Goal: Information Seeking & Learning: Learn about a topic

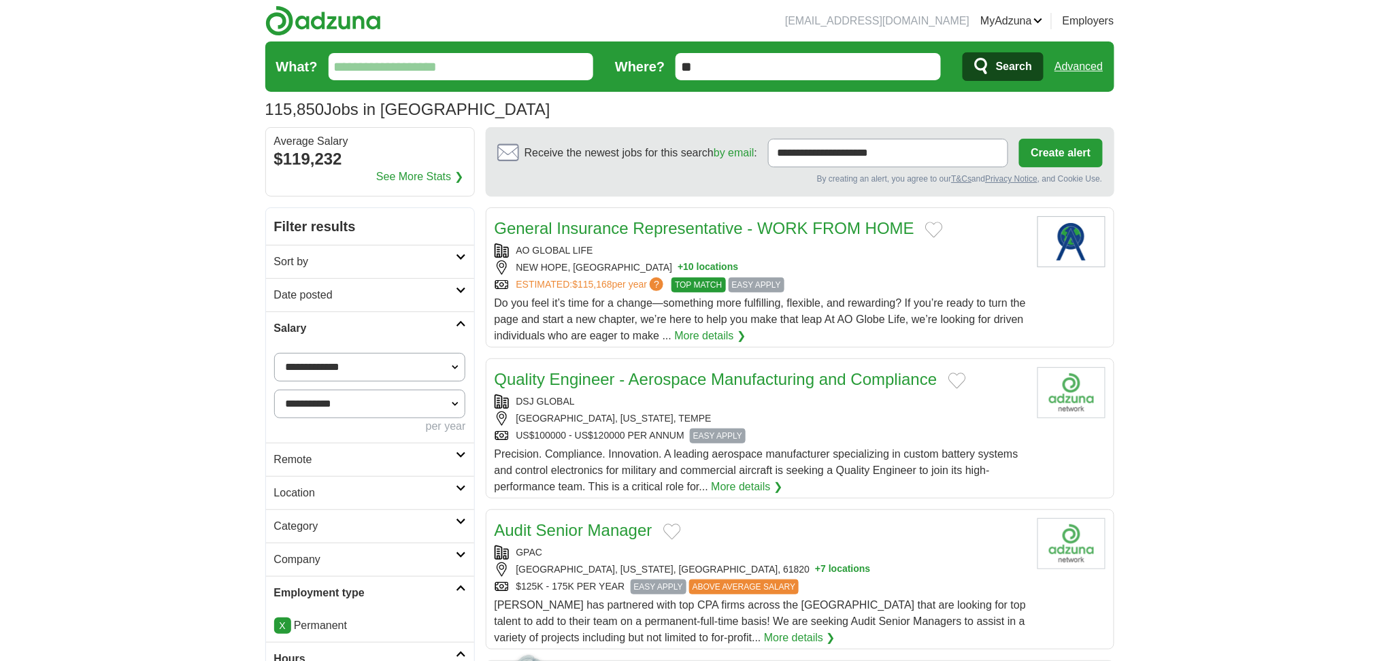
click at [1084, 61] on link "Advanced" at bounding box center [1078, 66] width 48 height 27
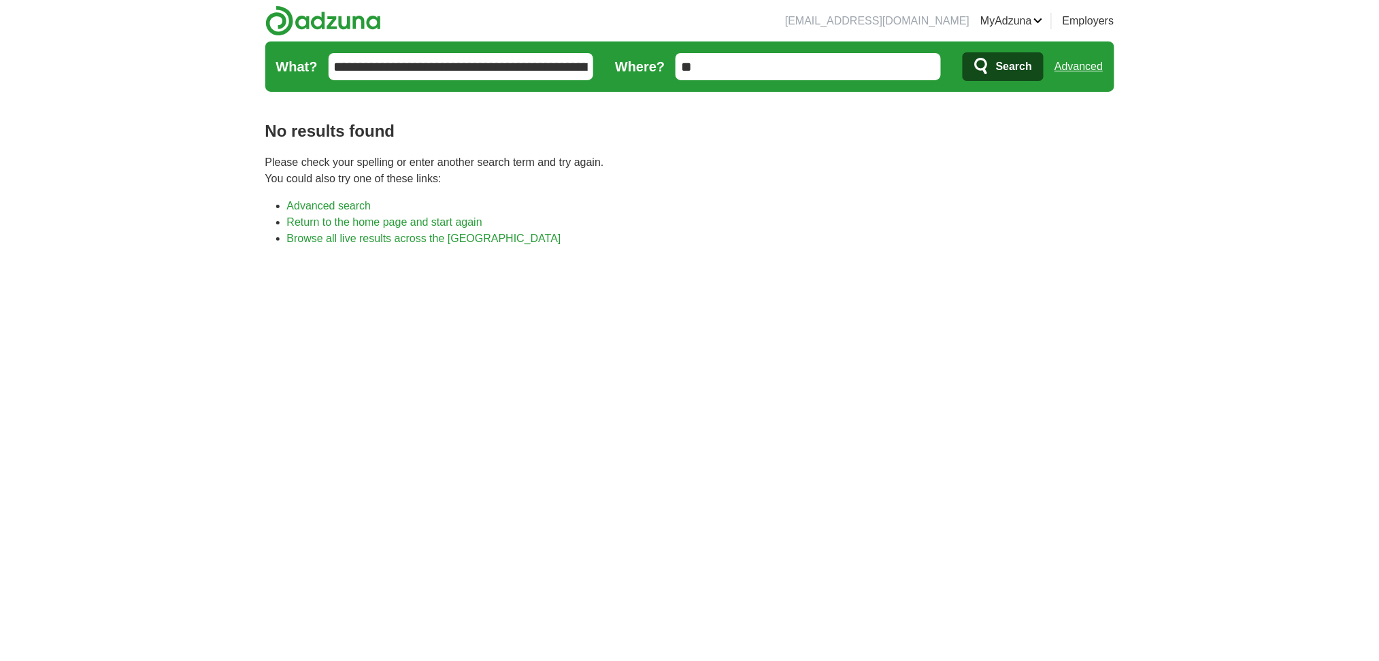
click at [1080, 68] on link "Advanced" at bounding box center [1078, 66] width 48 height 27
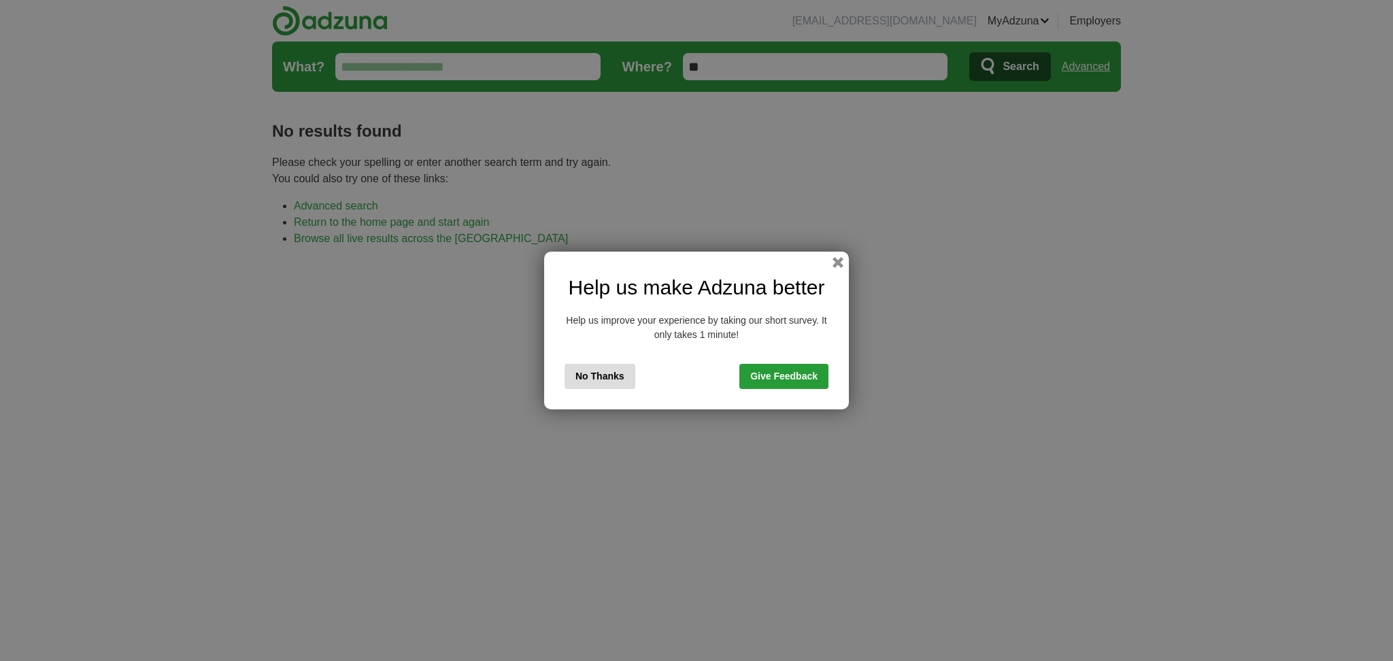
click at [792, 372] on link "Give Feedback" at bounding box center [783, 376] width 89 height 25
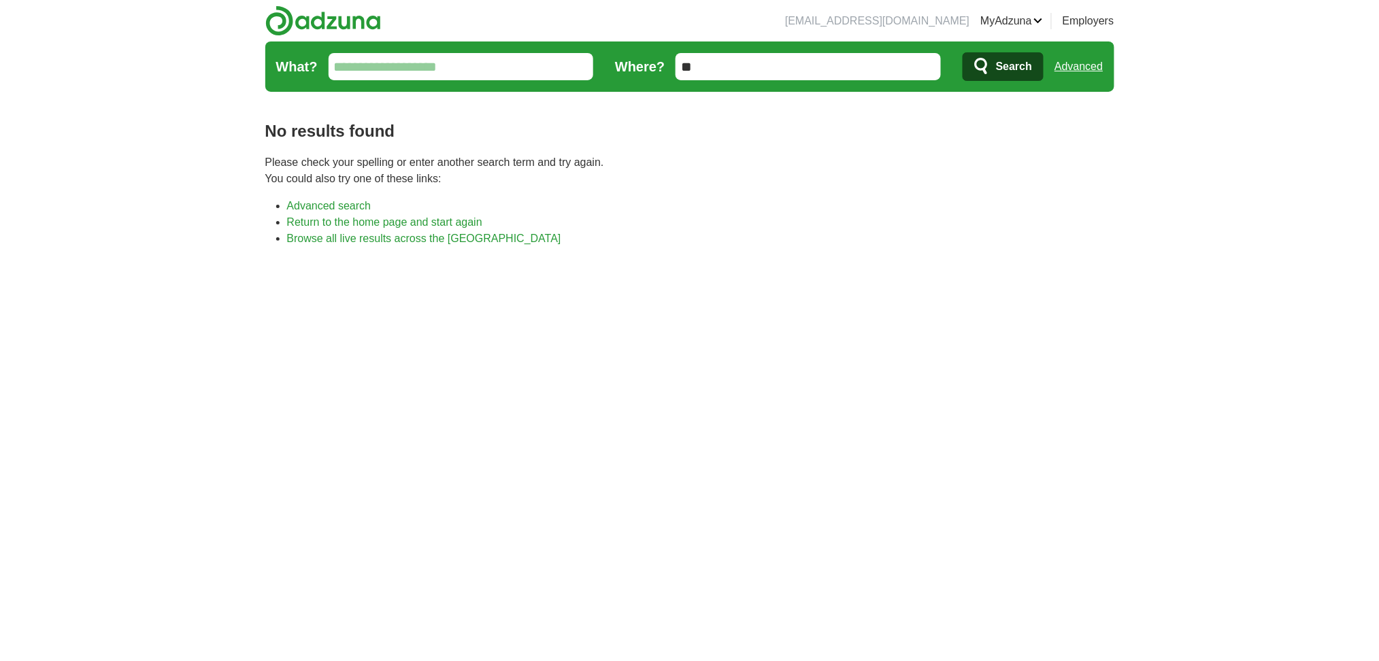
click at [412, 61] on input "What?" at bounding box center [461, 66] width 265 height 27
click at [395, 52] on form "**********" at bounding box center [689, 66] width 849 height 50
click at [405, 65] on input "**********" at bounding box center [461, 66] width 265 height 27
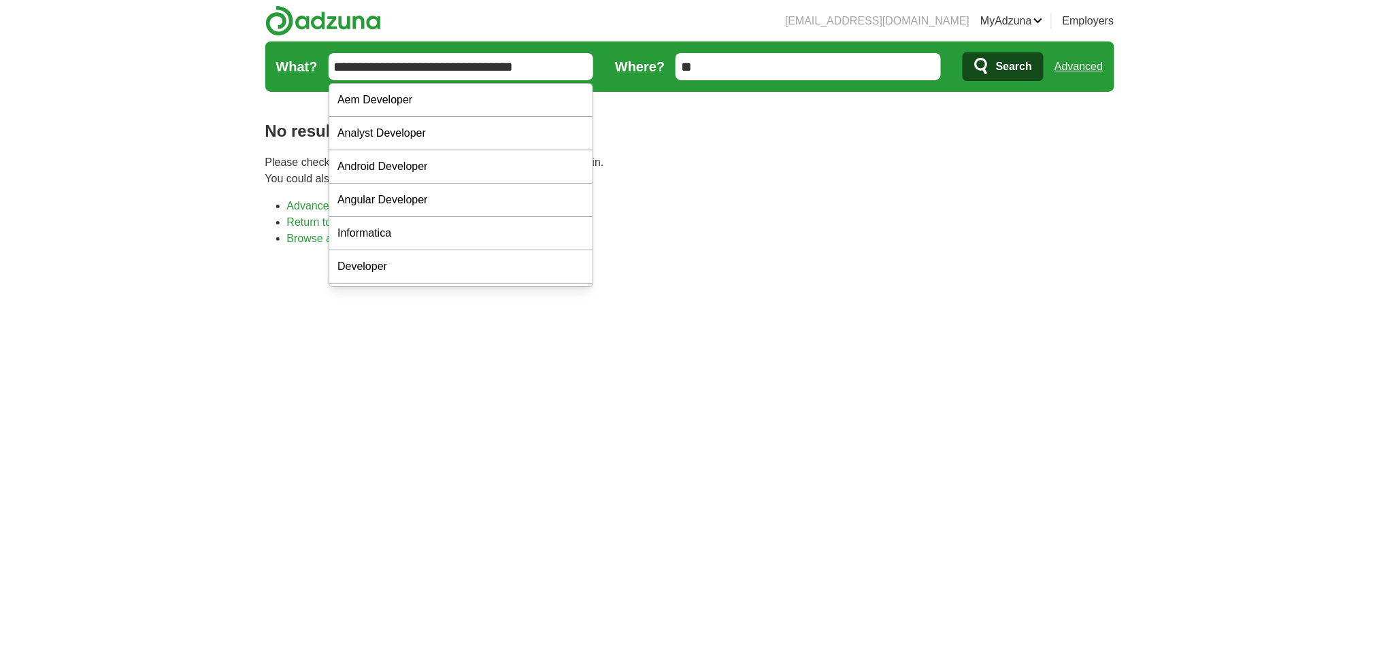
type input "**********"
click at [1023, 71] on span "Search" at bounding box center [1014, 66] width 36 height 27
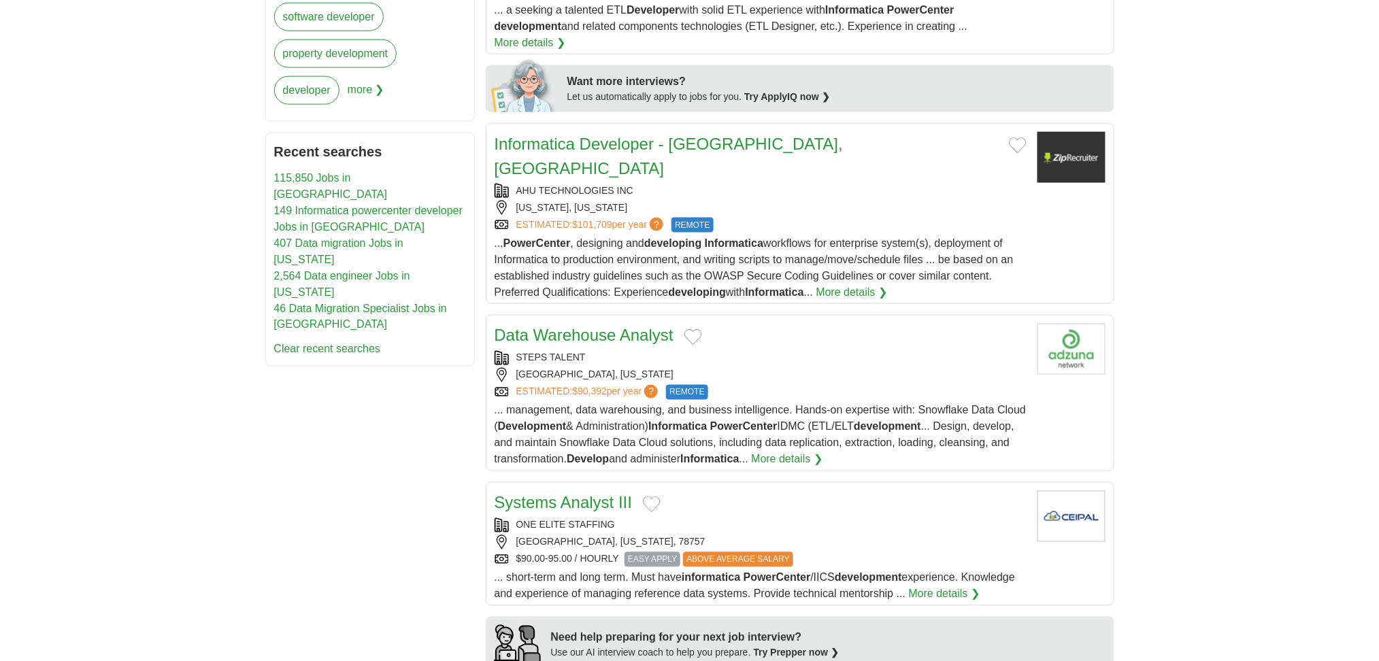
scroll to position [635, 0]
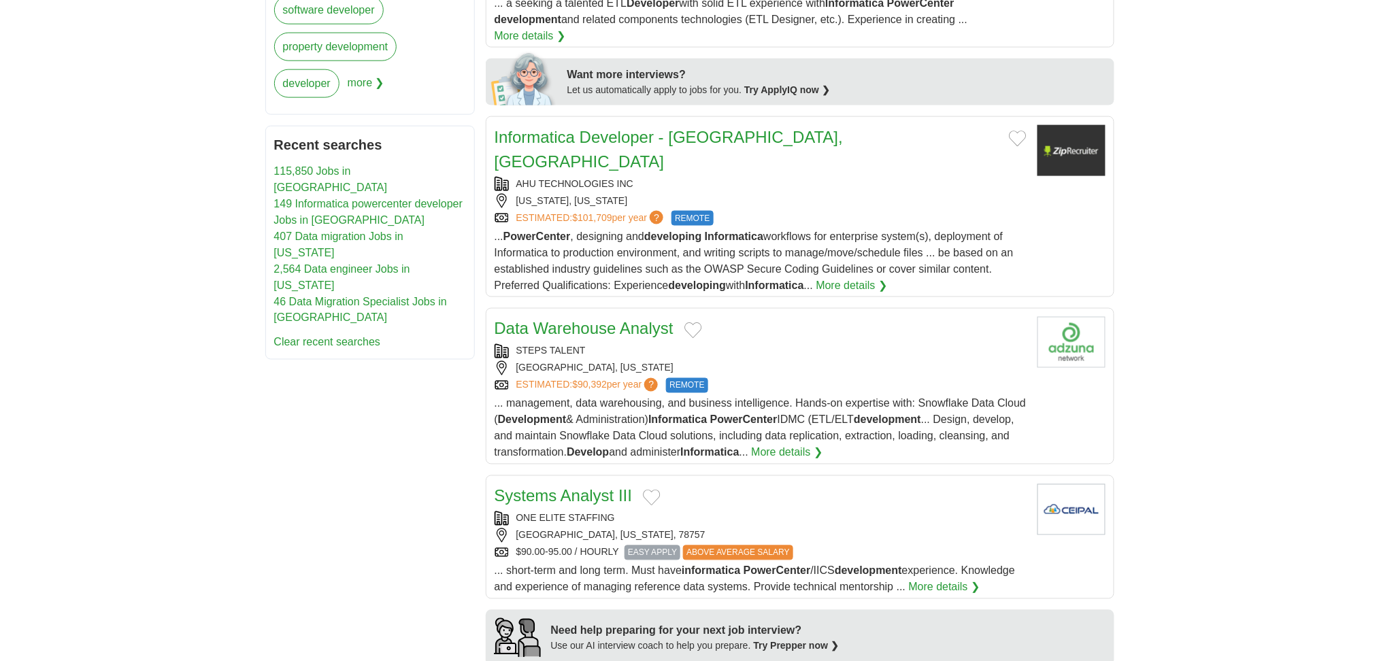
click at [605, 212] on span "$101,709" at bounding box center [591, 217] width 39 height 11
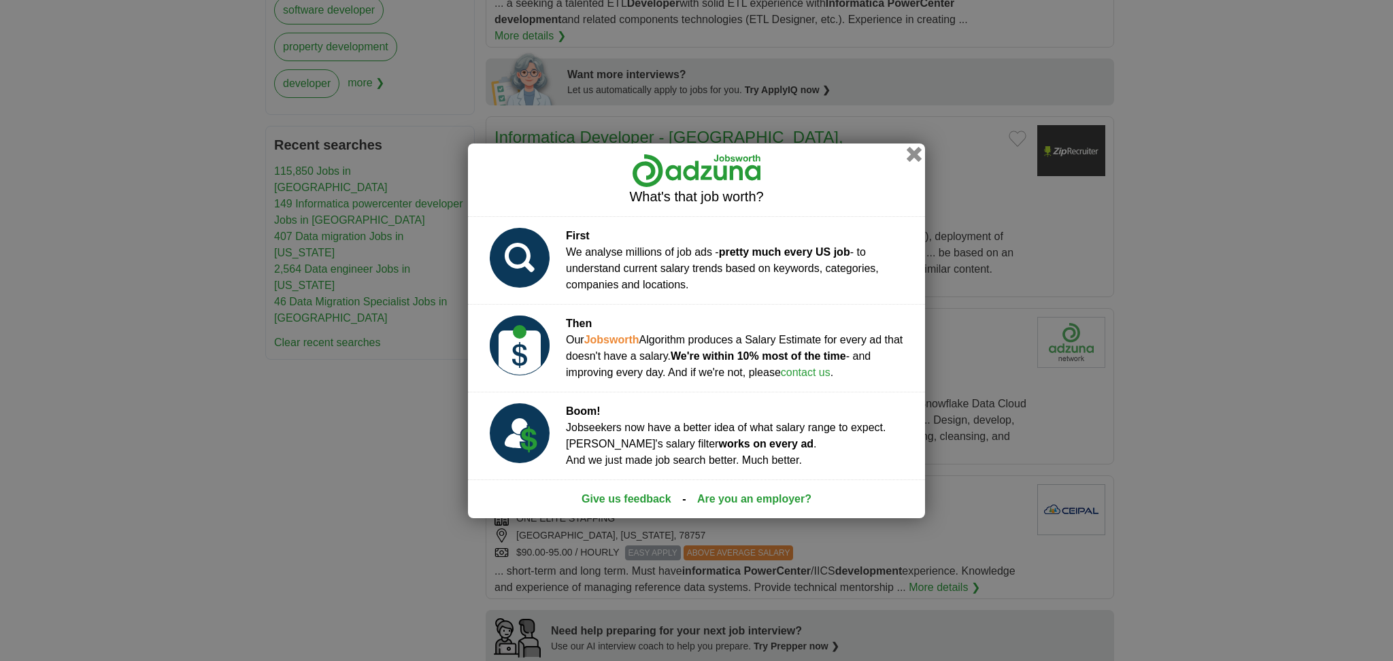
click at [915, 158] on button "button" at bounding box center [914, 153] width 15 height 15
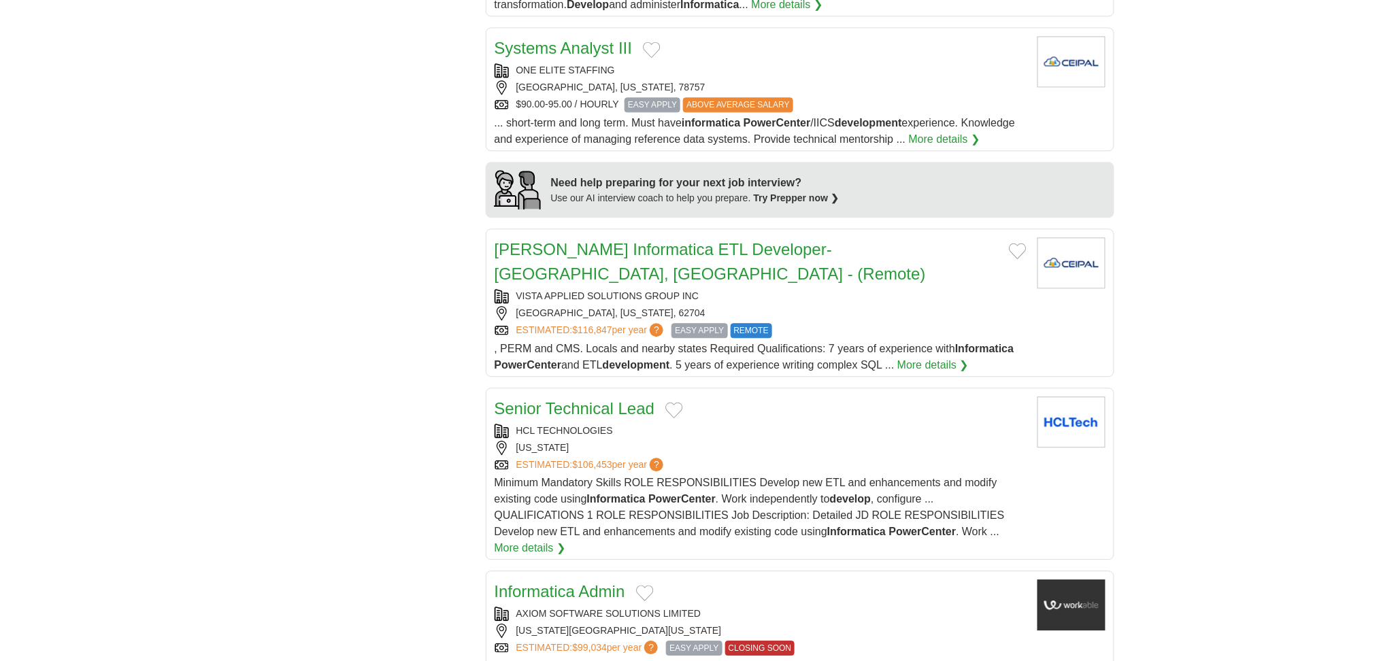
scroll to position [1088, 0]
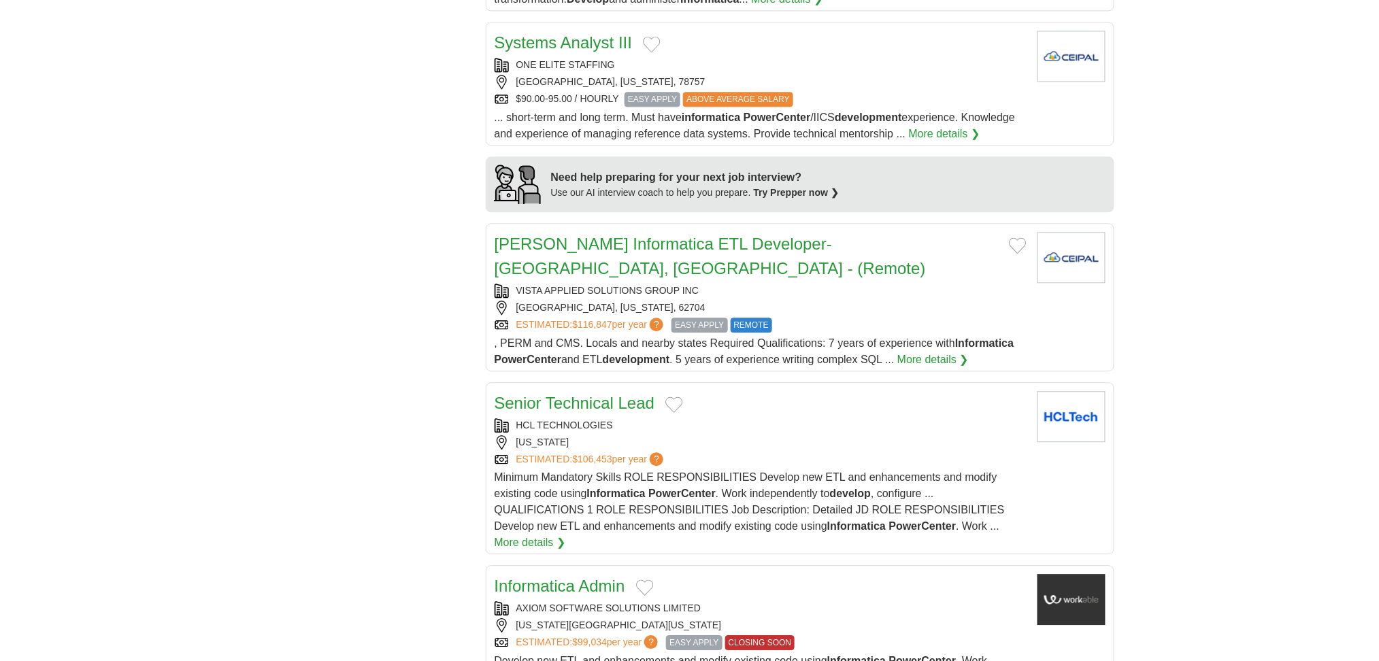
click at [727, 235] on link "EDW Informatica ETL Developer-Springfield, IL - (Remote)" at bounding box center [709, 256] width 431 height 43
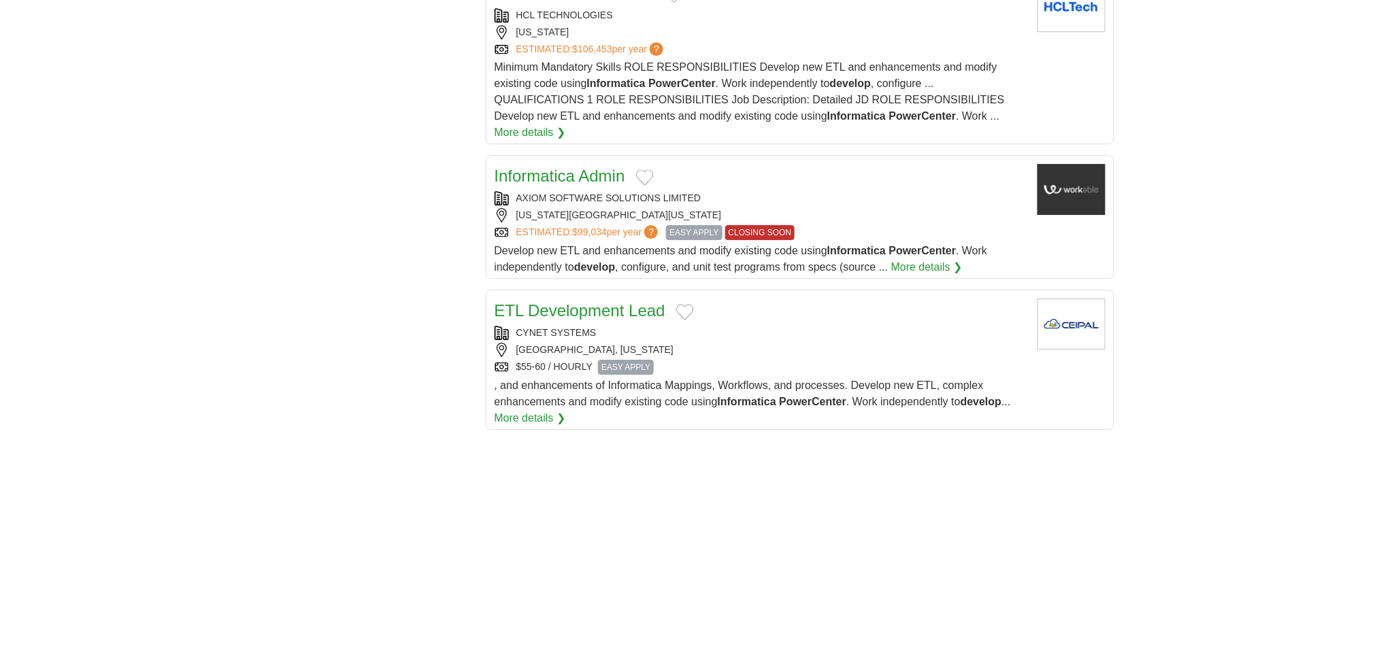
scroll to position [1541, 0]
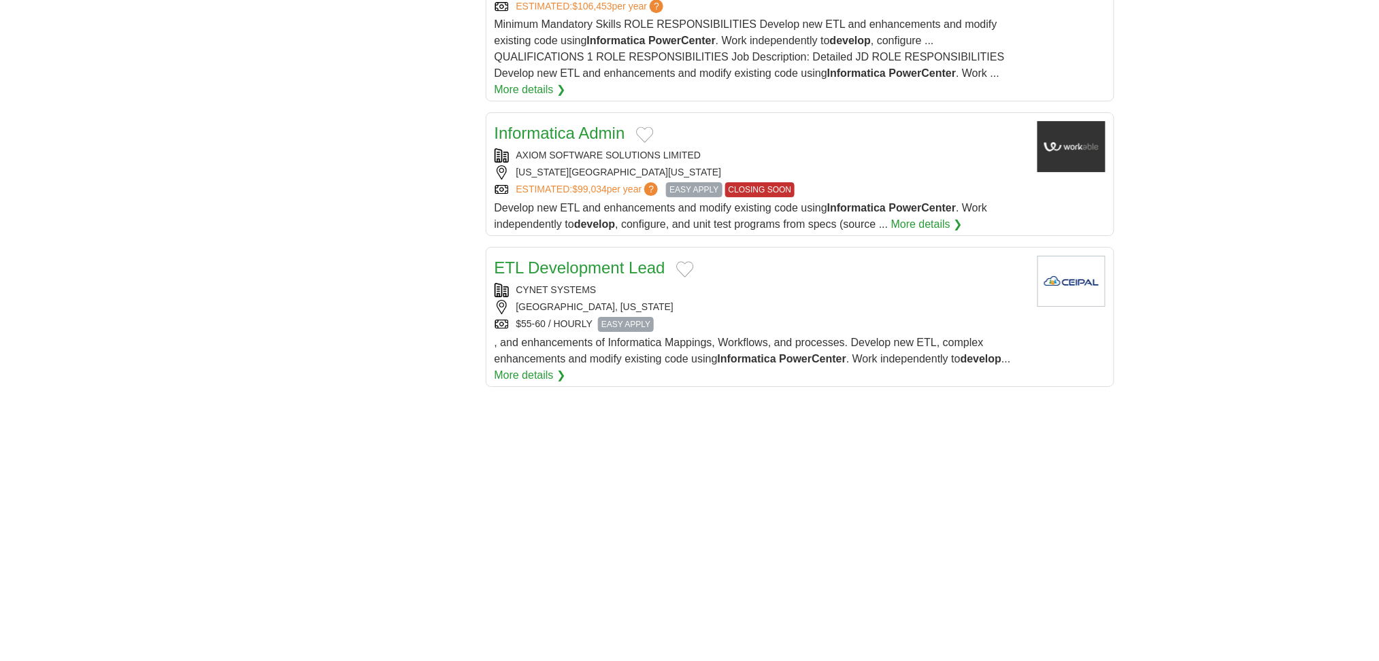
click at [637, 258] on link "ETL Development Lead" at bounding box center [579, 267] width 171 height 18
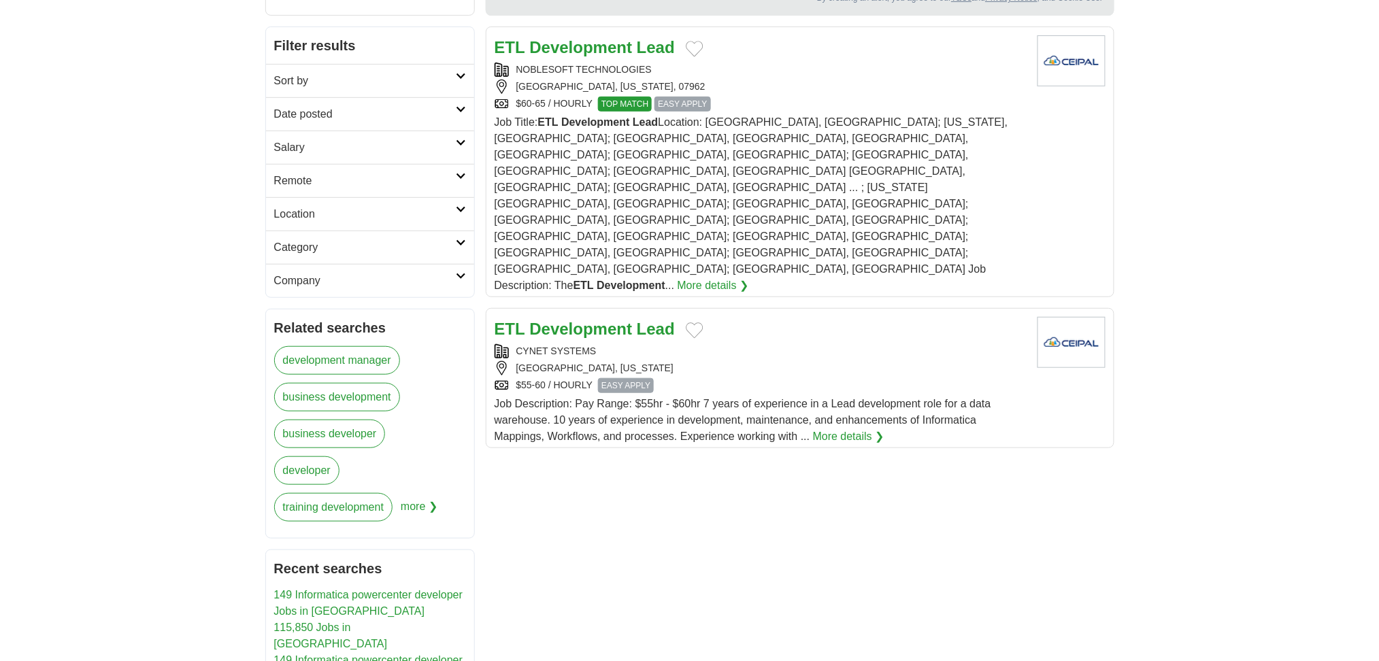
scroll to position [363, 0]
